Goal: Task Accomplishment & Management: Use online tool/utility

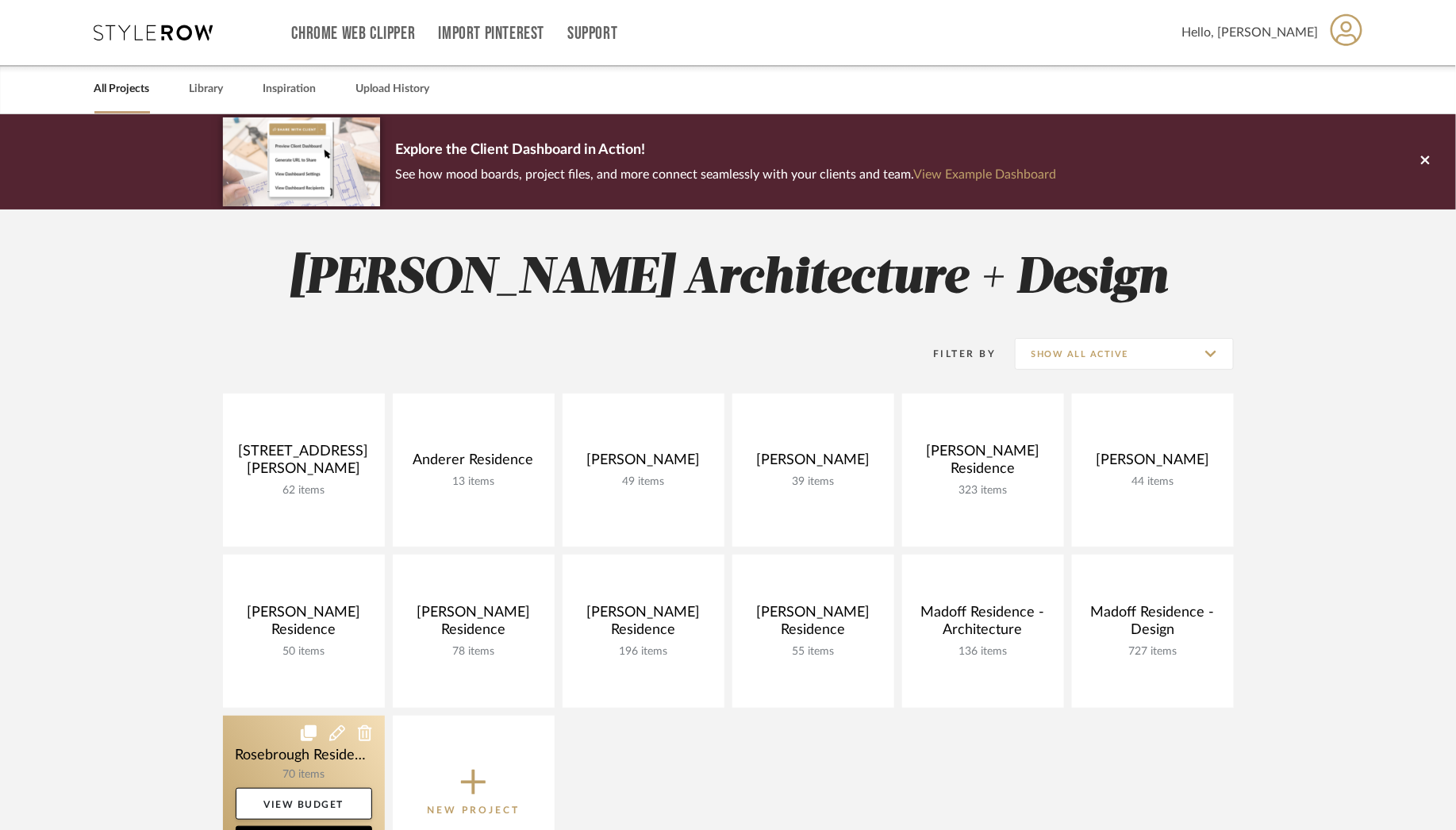
click at [274, 749] on link at bounding box center [303, 792] width 162 height 153
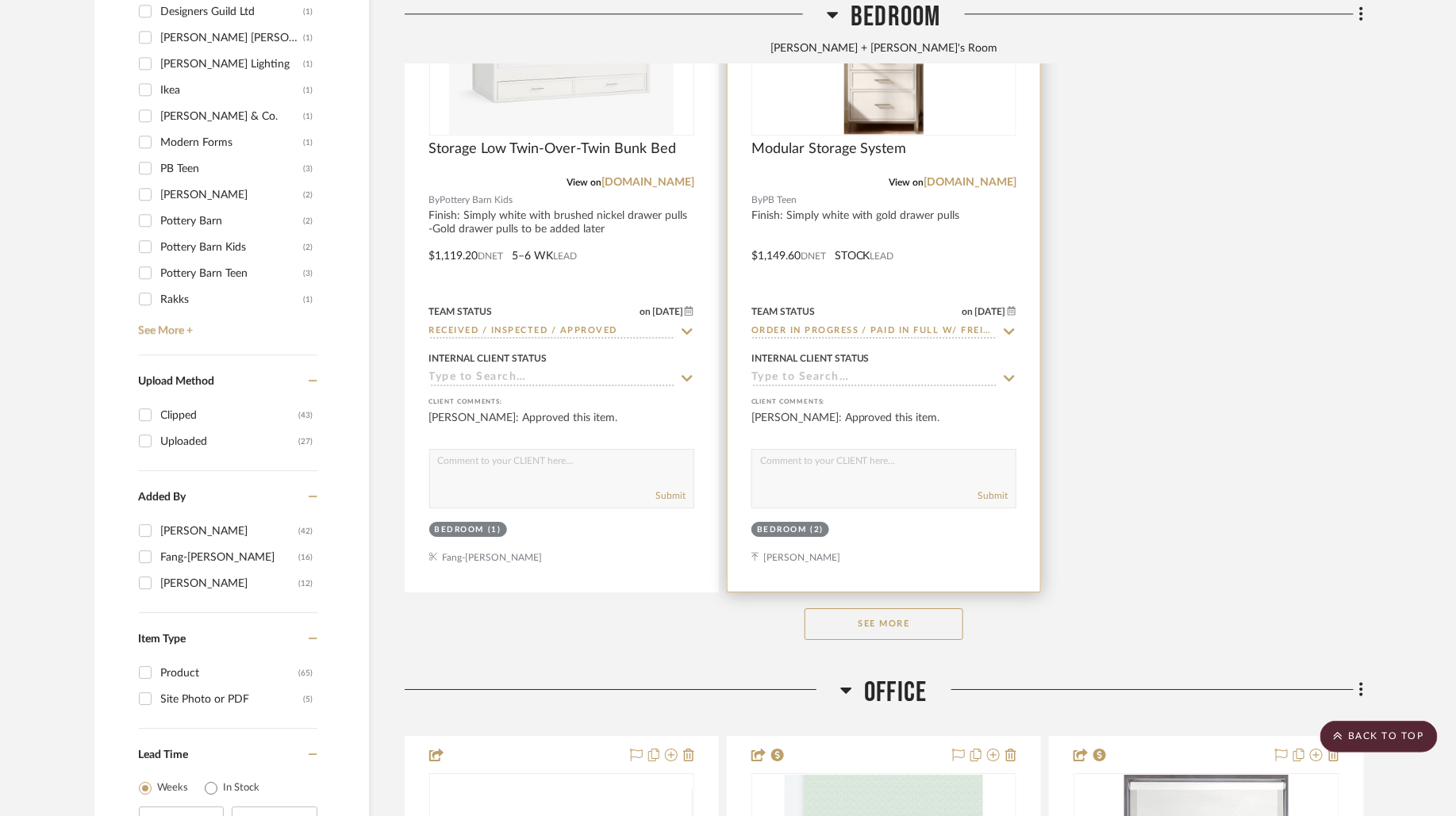
scroll to position [2078, 0]
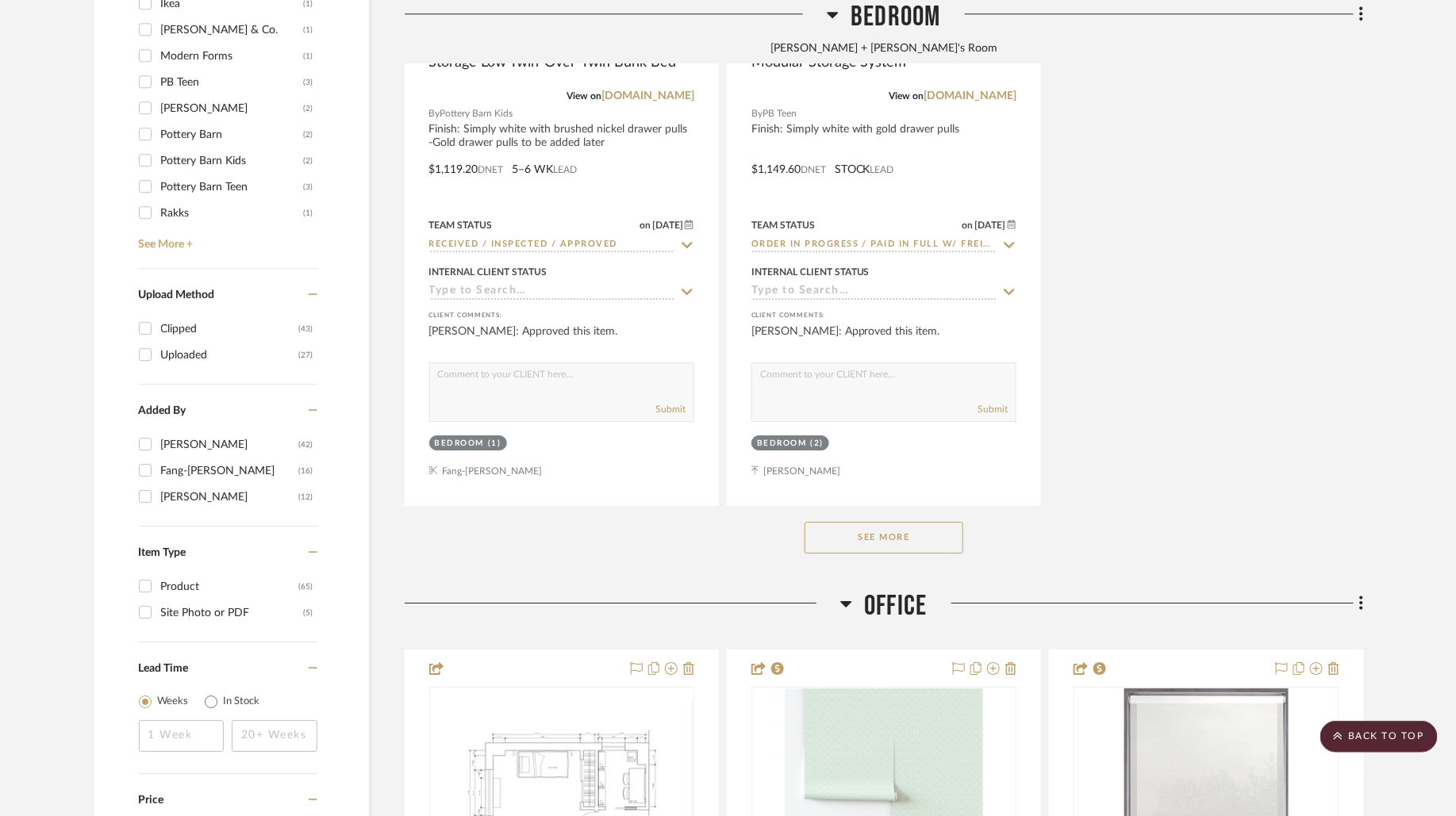
click at [887, 545] on button "See More" at bounding box center [884, 538] width 159 height 32
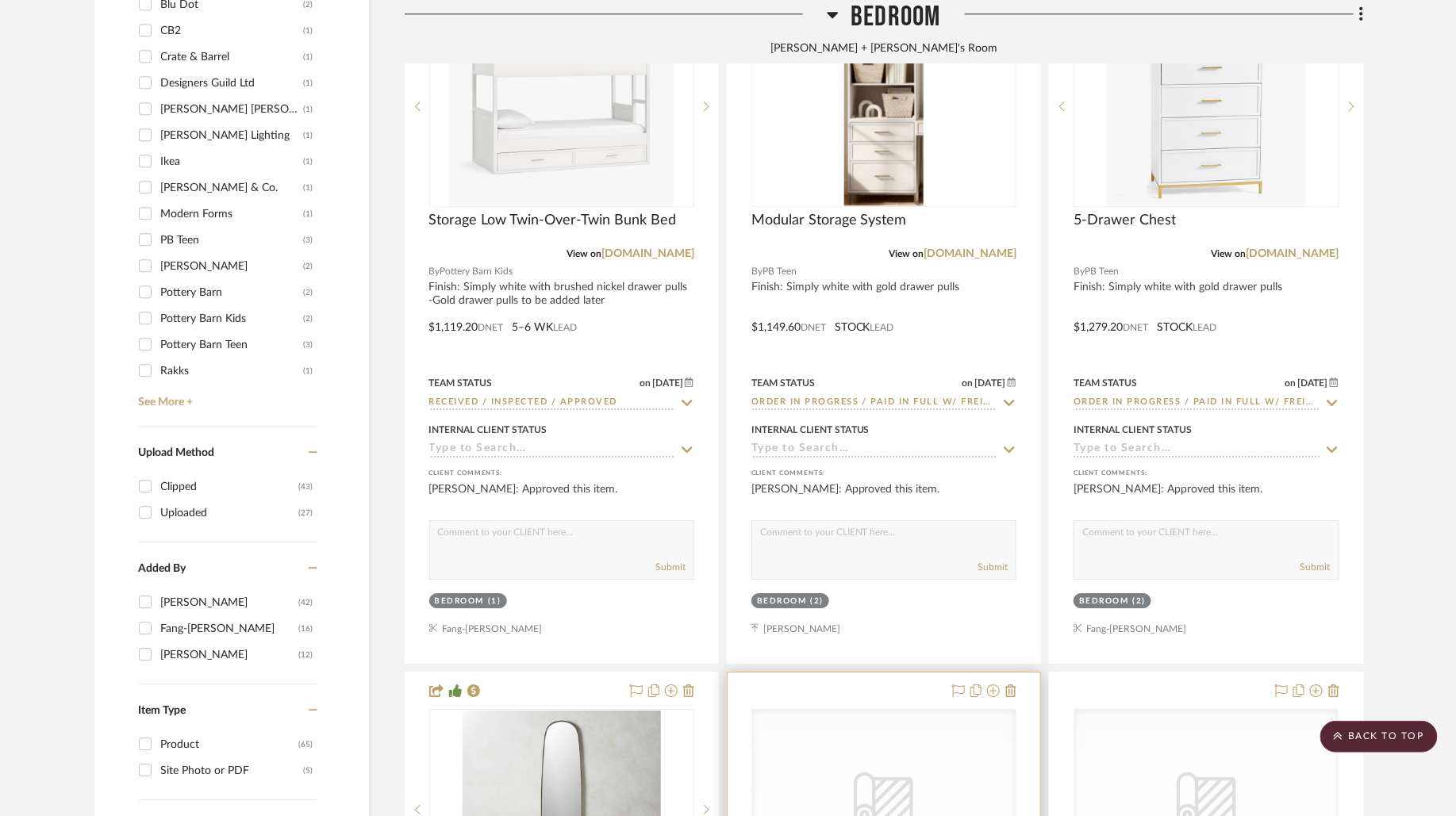
scroll to position [1677, 0]
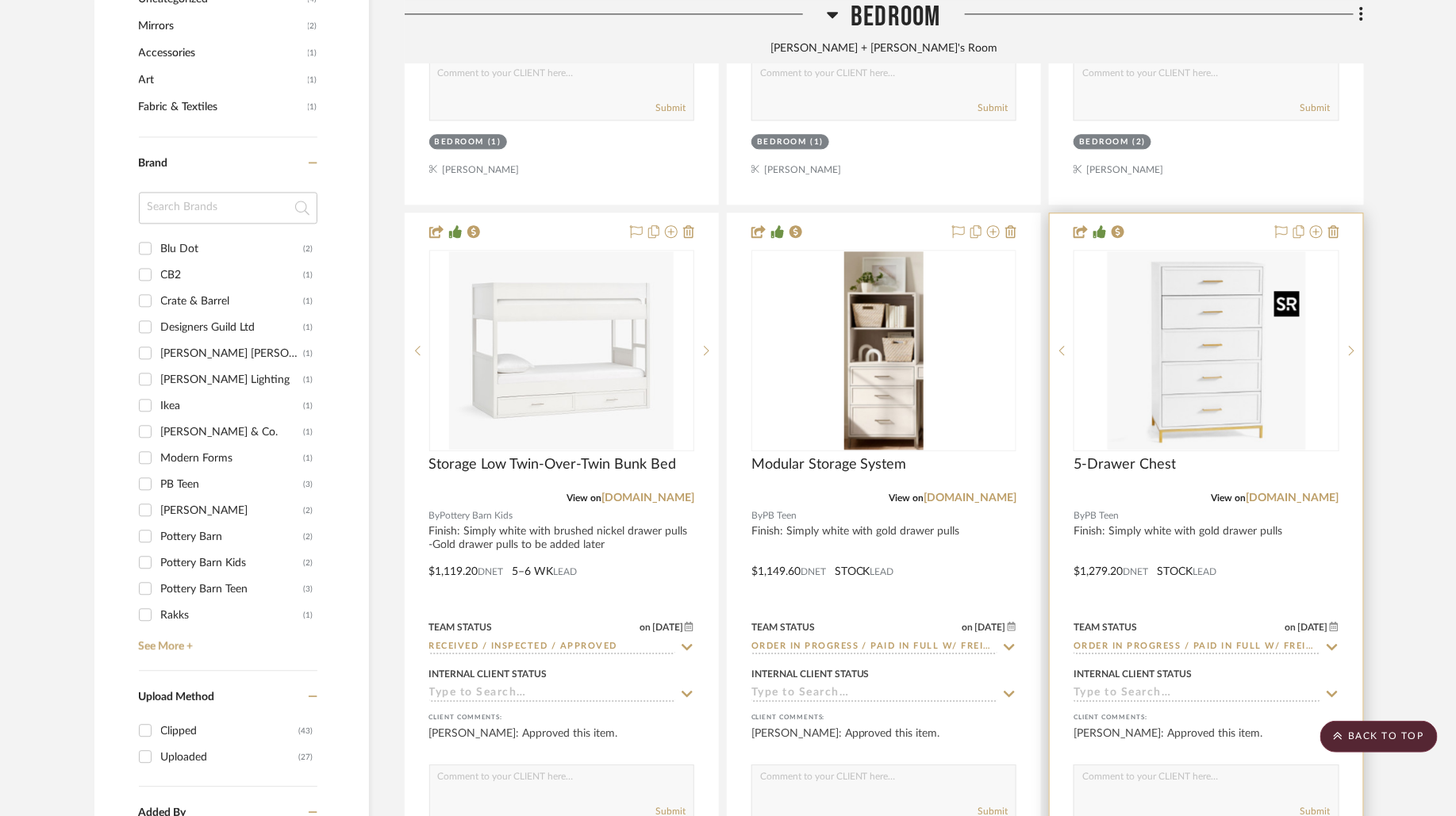
click at [1240, 363] on img "0" at bounding box center [1206, 350] width 198 height 198
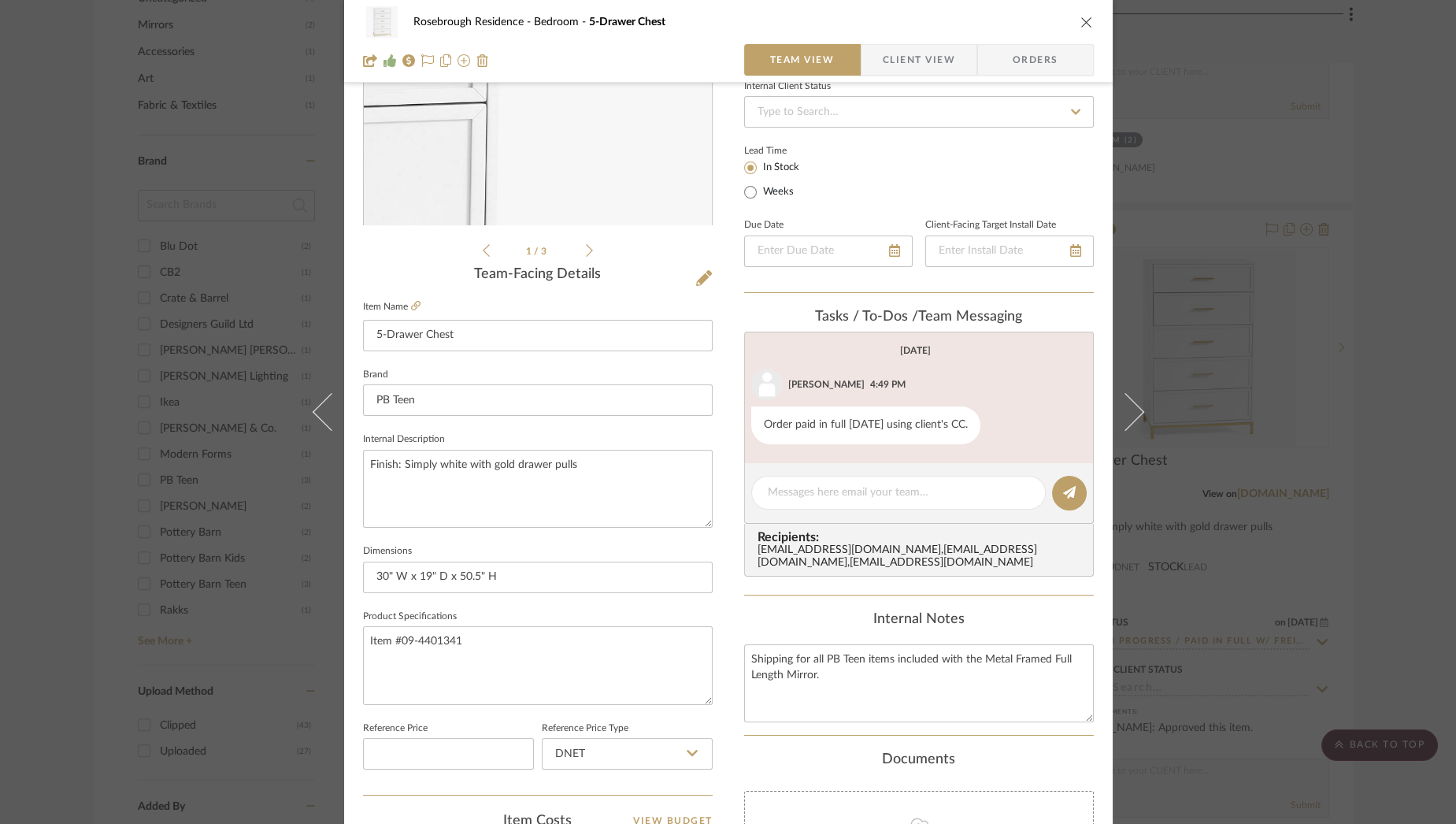
scroll to position [227, 0]
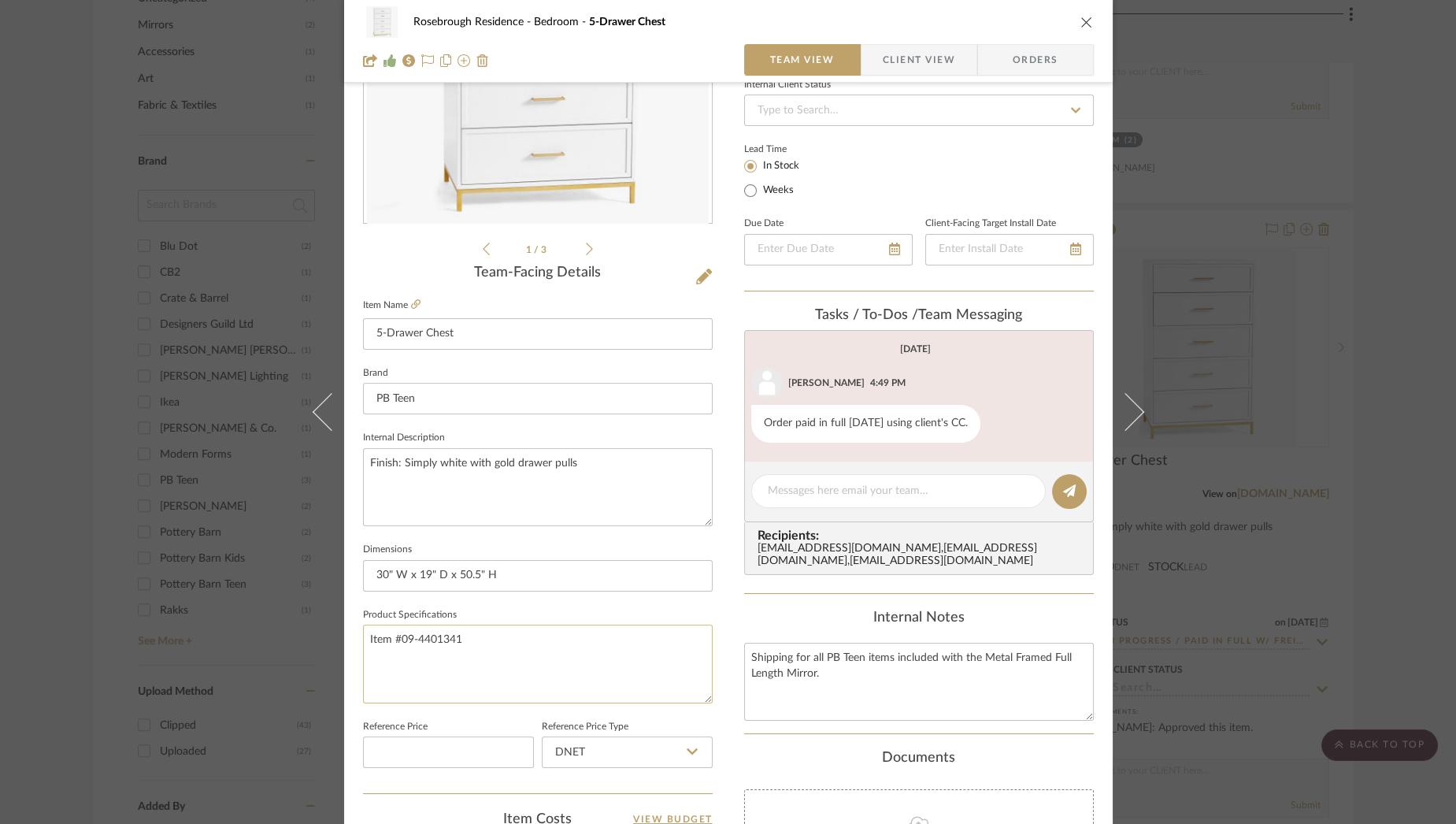
click at [479, 636] on textarea "Item #09-4401341" at bounding box center [537, 664] width 349 height 78
type textarea "Item #09-4401341 Order # Trade ID# 220102493940"
click at [600, 541] on fieldset "Dimensions 30" W x 19" D x 50.5" H" at bounding box center [537, 564] width 349 height 53
click at [532, 650] on textarea "Item #09-4401341 Order # Trade ID# 220102493940" at bounding box center [537, 664] width 349 height 78
paste textarea "351963438459"
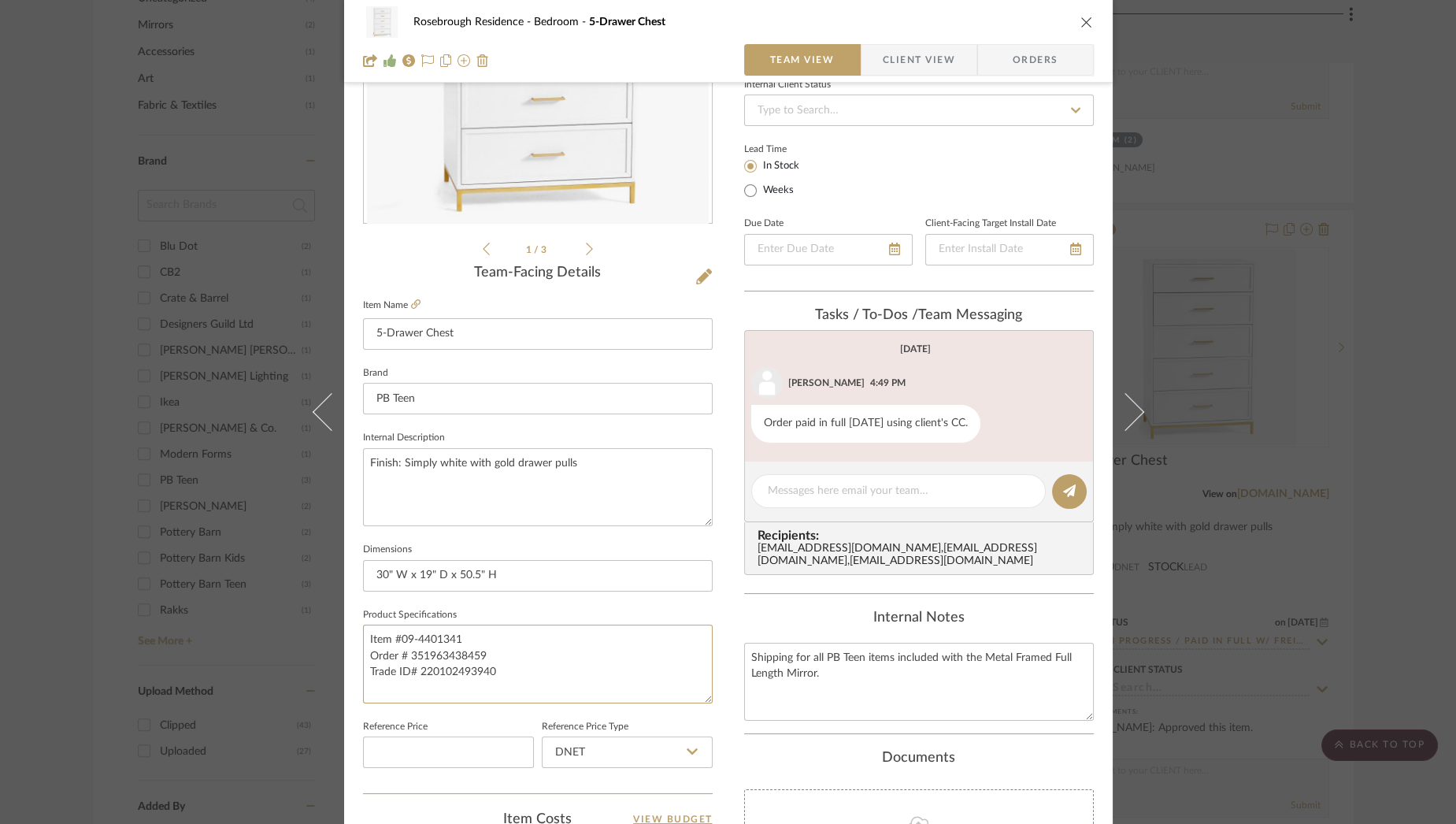
type textarea "Item #09-4401341 Order # 351963438459 Trade ID# 220102493940"
click at [457, 604] on fieldset "Product Specifications Item #09-4401341 Order # 351963438459 Trade ID# 22010249…" at bounding box center [537, 653] width 349 height 99
